Goal: Entertainment & Leisure: Consume media (video, audio)

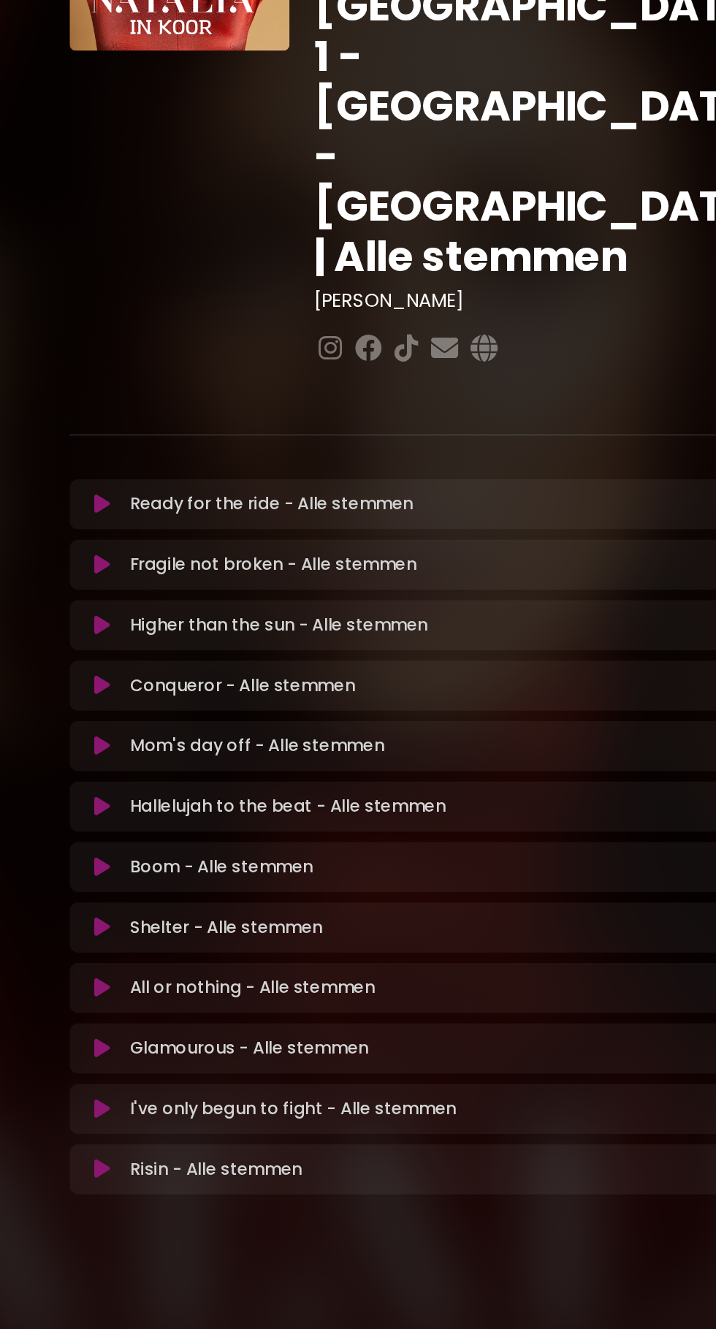
click at [132, 845] on icon at bounding box center [131, 852] width 11 height 15
click at [140, 845] on button at bounding box center [132, 852] width 28 height 15
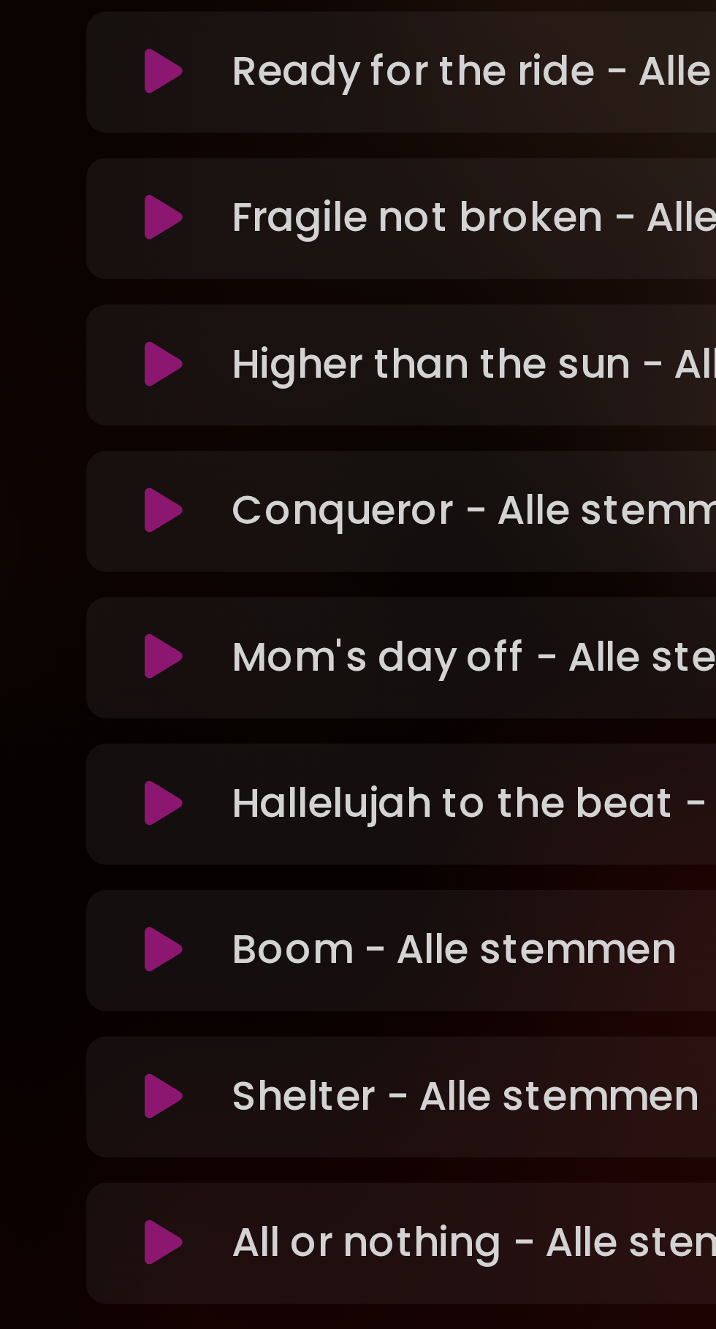
click at [140, 845] on button at bounding box center [132, 852] width 28 height 15
